Goal: Subscribe to service/newsletter

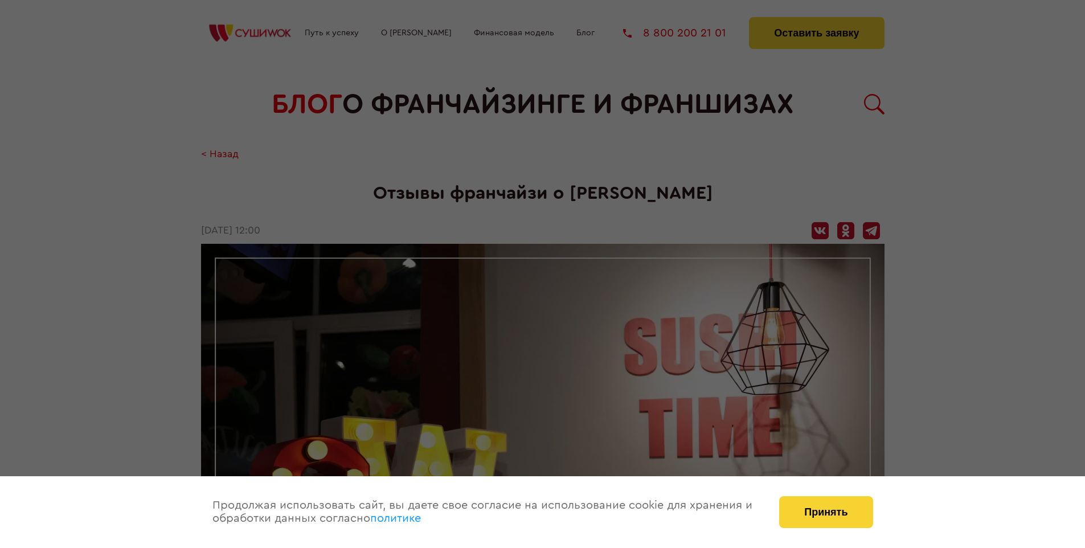
scroll to position [1418, 0]
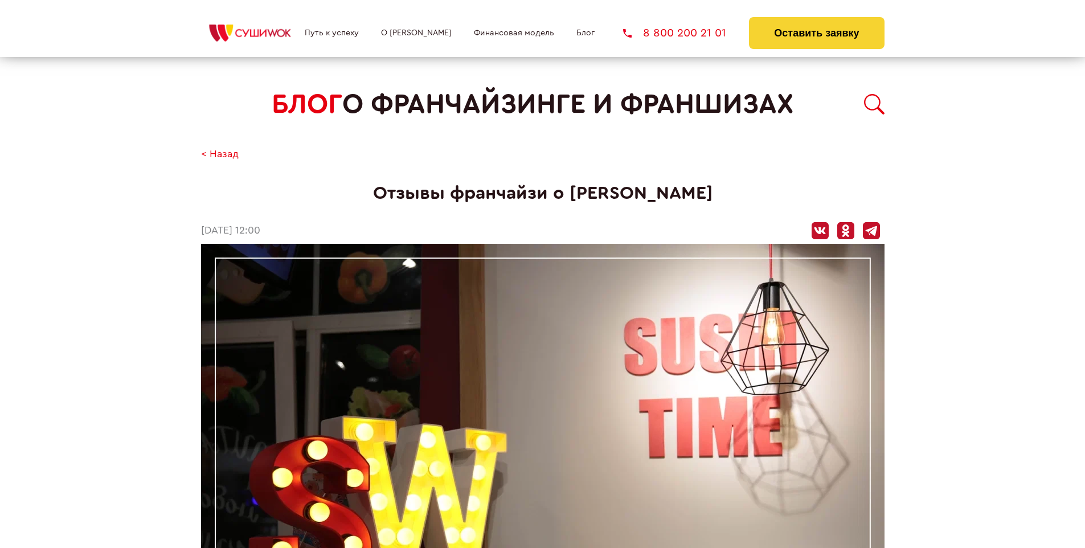
scroll to position [1418, 0]
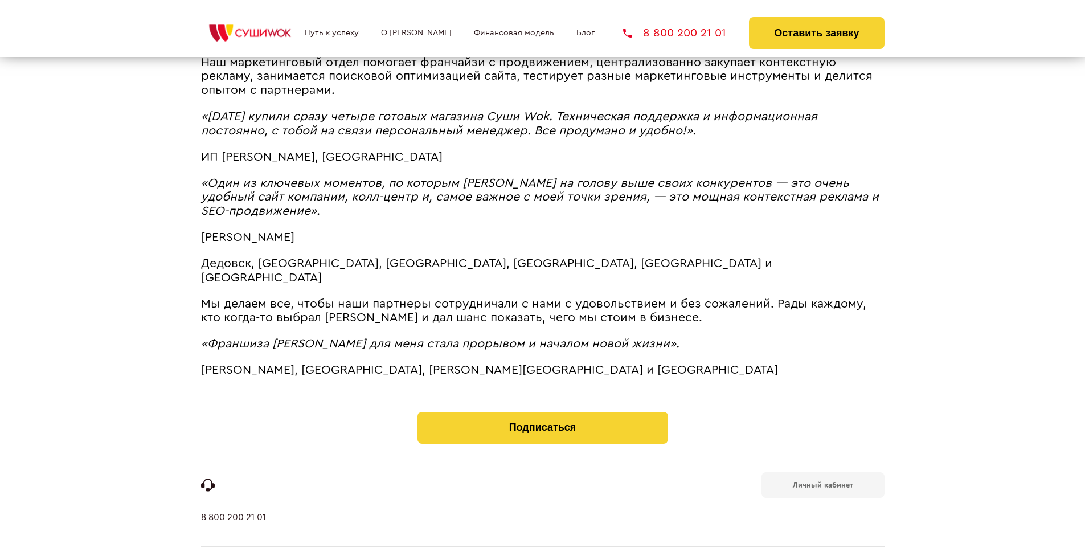
click at [823, 481] on b "Личный кабинет" at bounding box center [823, 484] width 60 height 7
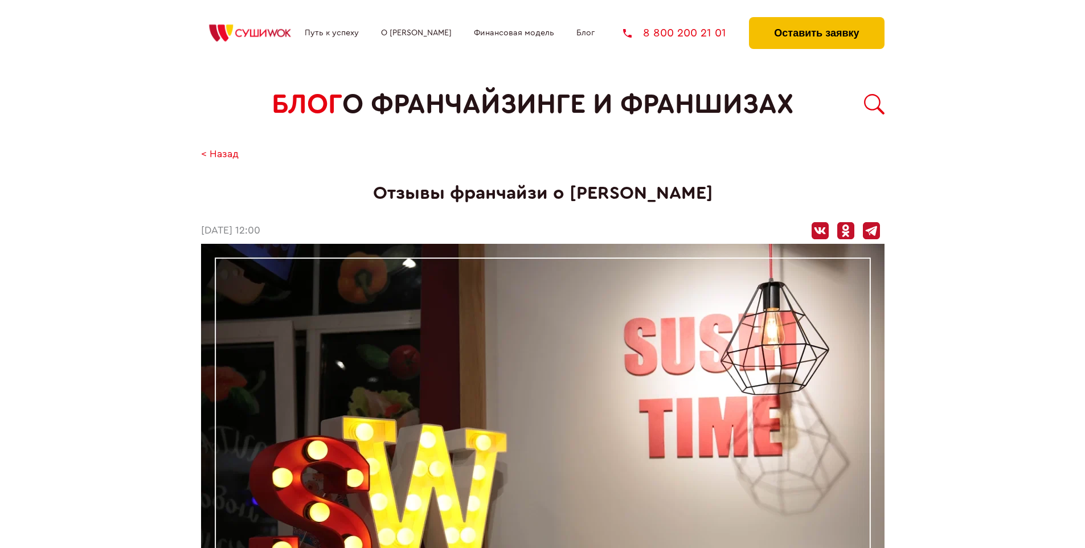
click at [816, 20] on button "Оставить заявку" at bounding box center [816, 33] width 135 height 32
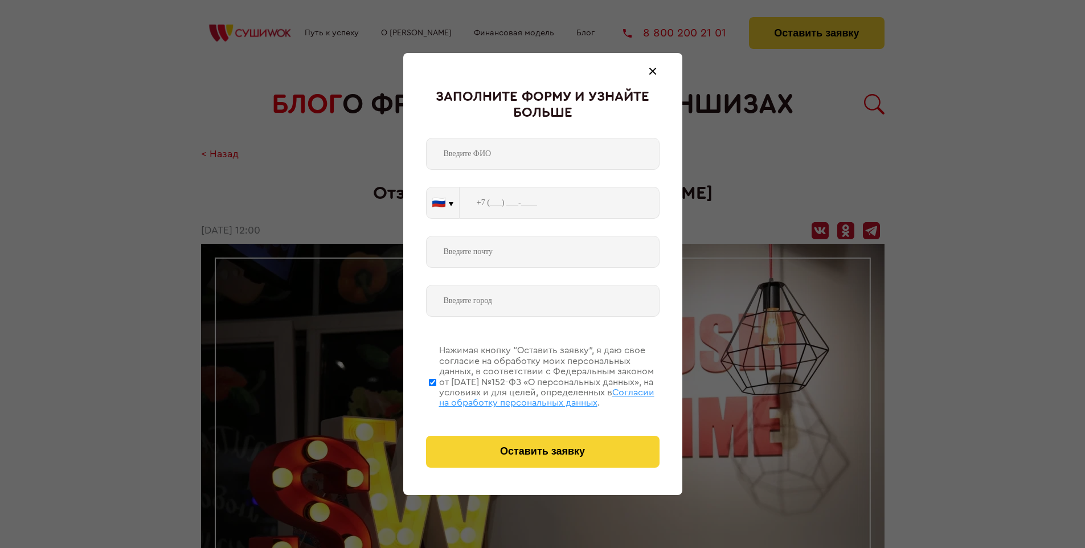
click at [528, 396] on span "Согласии на обработку персональных данных" at bounding box center [546, 397] width 215 height 19
click at [436, 396] on input "Нажимая кнопку “Оставить заявку”, я даю свое согласие на обработку моих персона…" at bounding box center [432, 382] width 7 height 91
checkbox input "false"
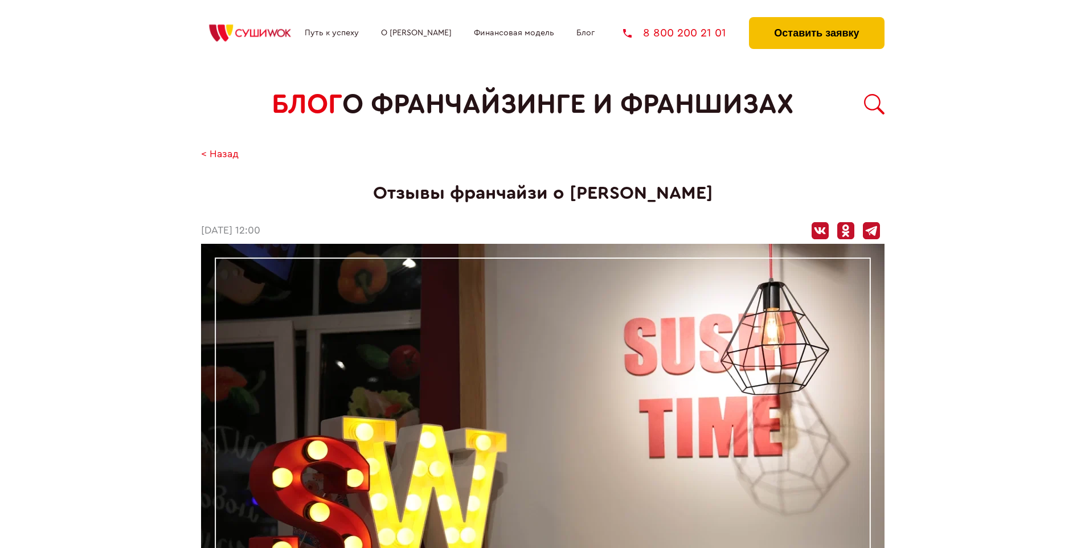
click at [816, 20] on button "Оставить заявку" at bounding box center [816, 33] width 135 height 32
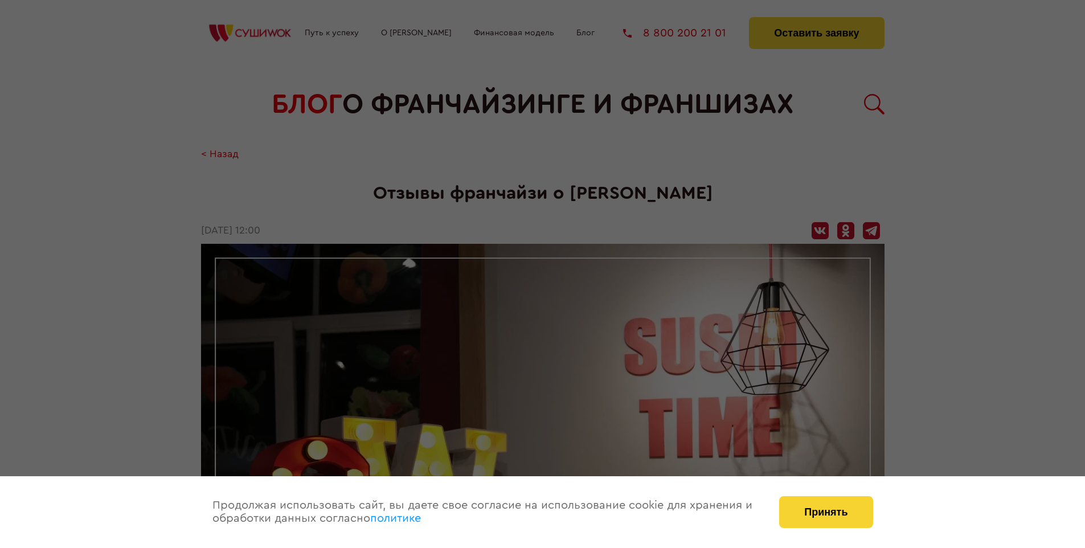
scroll to position [1418, 0]
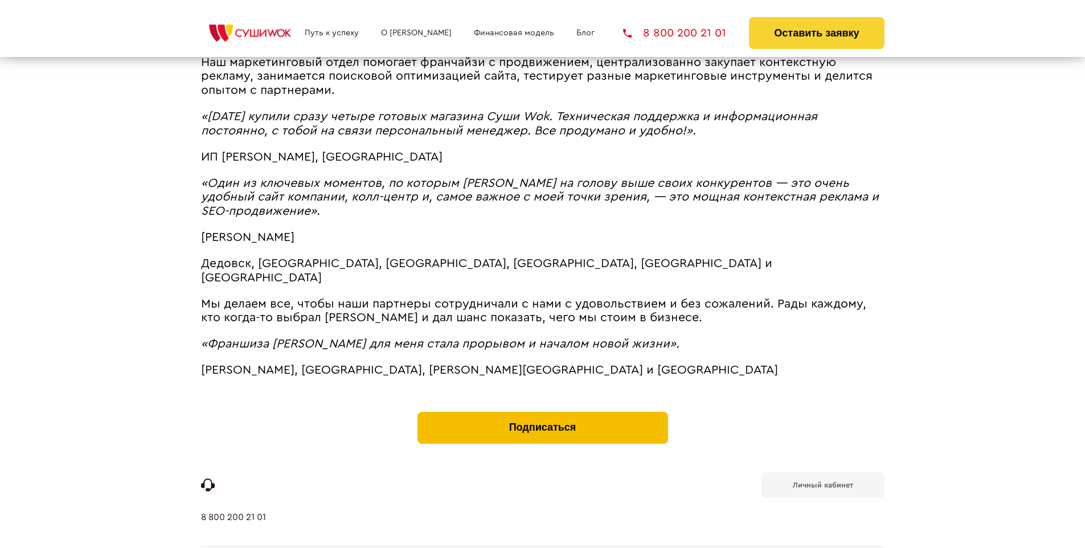
click at [542, 412] on button "Подписаться" at bounding box center [543, 428] width 251 height 32
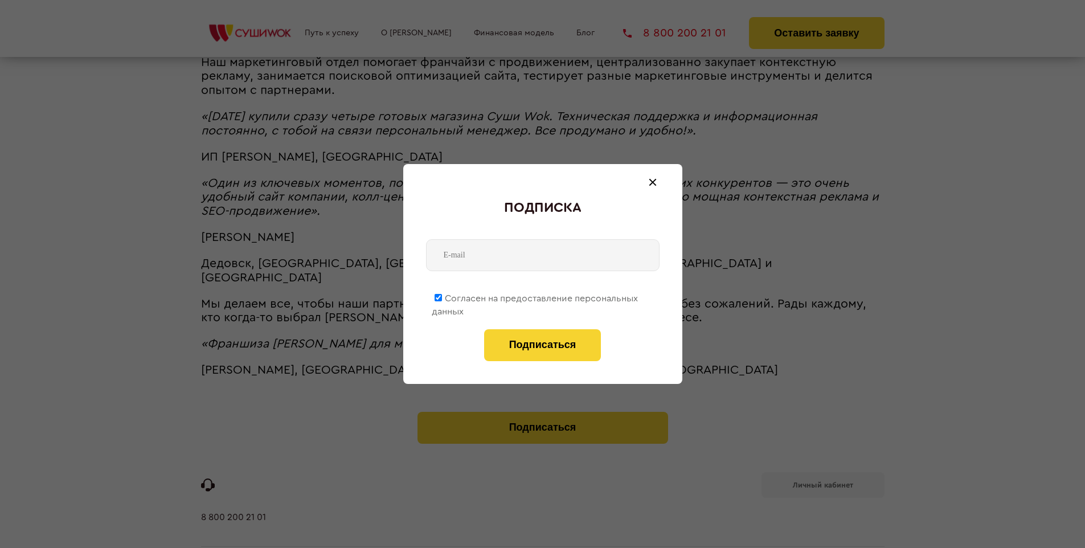
click at [536, 296] on span "Согласен на предоставление персональных данных" at bounding box center [535, 305] width 206 height 22
click at [442, 296] on input "Согласен на предоставление персональных данных" at bounding box center [438, 297] width 7 height 7
checkbox input "false"
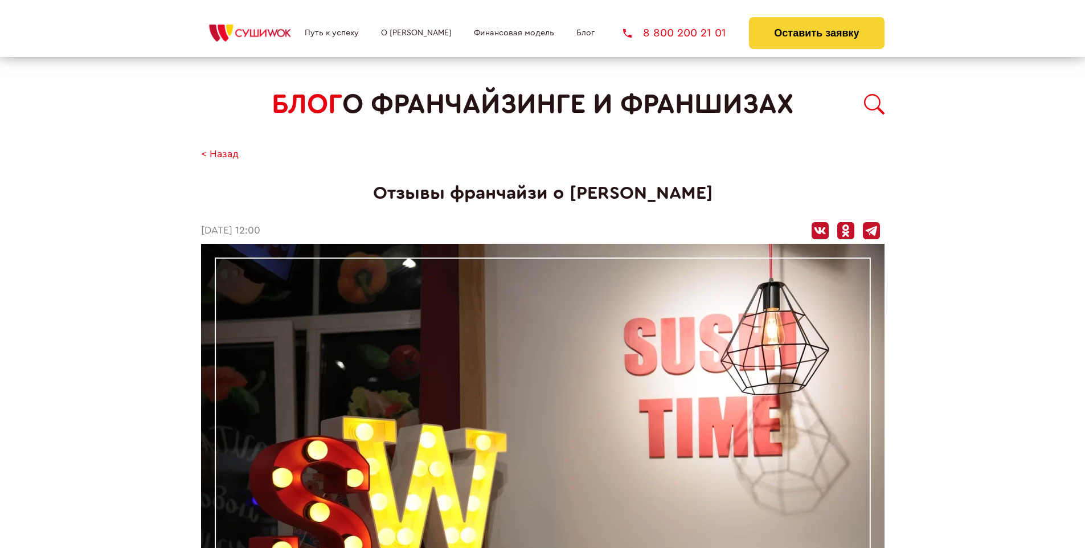
scroll to position [1418, 0]
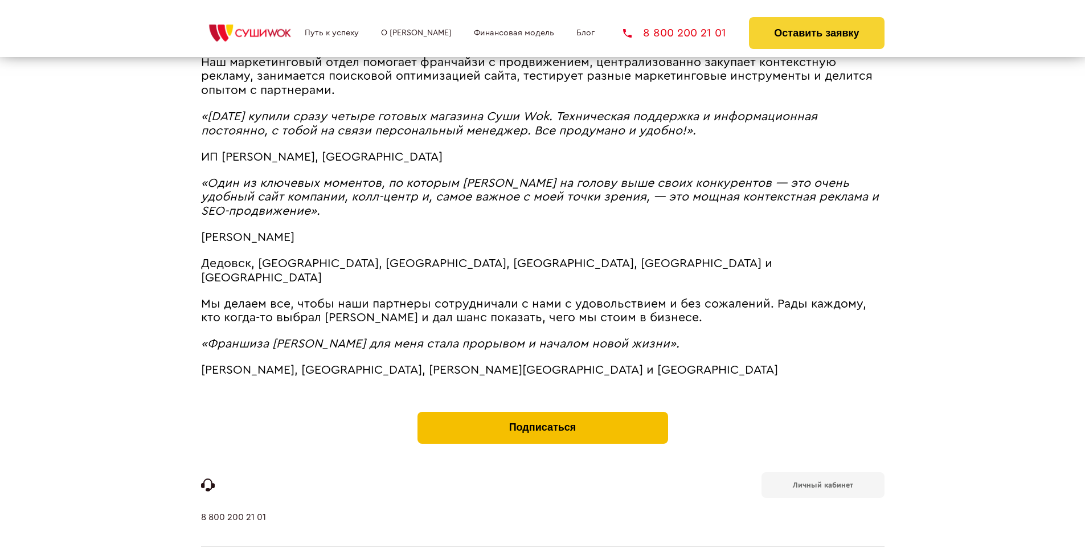
click at [542, 412] on button "Подписаться" at bounding box center [543, 428] width 251 height 32
